Goal: Transaction & Acquisition: Subscribe to service/newsletter

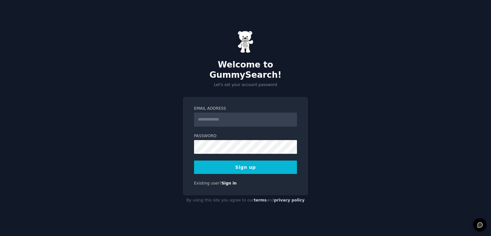
click at [232, 113] on input "Email Address" at bounding box center [245, 120] width 103 height 14
type input "**********"
click at [282, 167] on button "Sign up" at bounding box center [245, 167] width 103 height 13
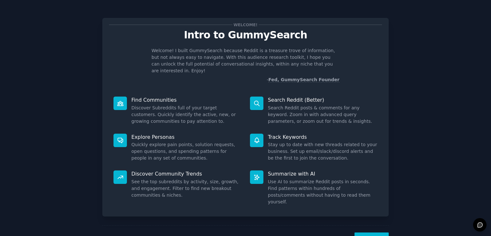
click at [373, 233] on button "Next" at bounding box center [372, 241] width 34 height 16
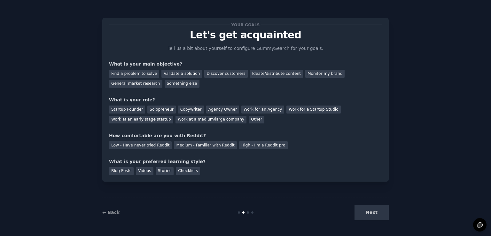
click at [371, 211] on div "Next" at bounding box center [341, 213] width 96 height 16
click at [366, 213] on div "Next" at bounding box center [341, 213] width 96 height 16
click at [376, 214] on div "Next" at bounding box center [341, 213] width 96 height 16
click at [215, 106] on div "Agency Owner" at bounding box center [222, 110] width 33 height 8
click at [146, 68] on div "Find a problem to solve Validate a solution Discover customers Ideate/distribut…" at bounding box center [245, 77] width 273 height 20
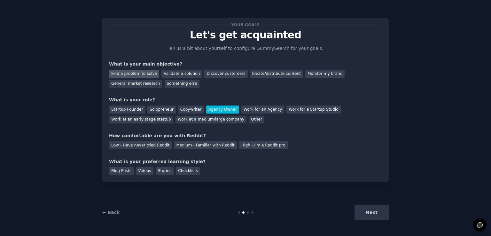
click at [139, 72] on div "Find a problem to solve" at bounding box center [134, 74] width 50 height 8
click at [372, 216] on div "Next" at bounding box center [341, 213] width 96 height 16
click at [367, 212] on div "Next" at bounding box center [341, 213] width 96 height 16
click at [159, 145] on div "Low - Have never tried Reddit" at bounding box center [140, 145] width 63 height 8
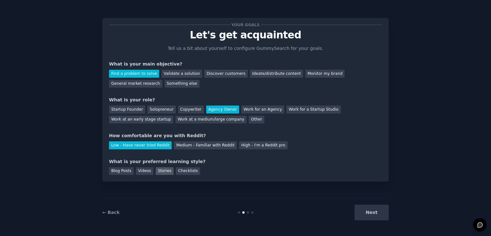
click at [166, 170] on div "Stories" at bounding box center [165, 171] width 18 height 8
click at [372, 206] on button "Next" at bounding box center [372, 213] width 34 height 16
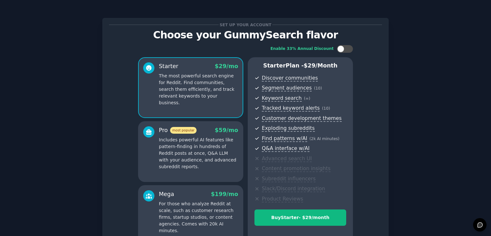
click at [140, 172] on div "Pro most popular $ 59 /mo Includes powerful AI features like pattern-finding in…" at bounding box center [190, 151] width 105 height 61
